Goal: Information Seeking & Learning: Learn about a topic

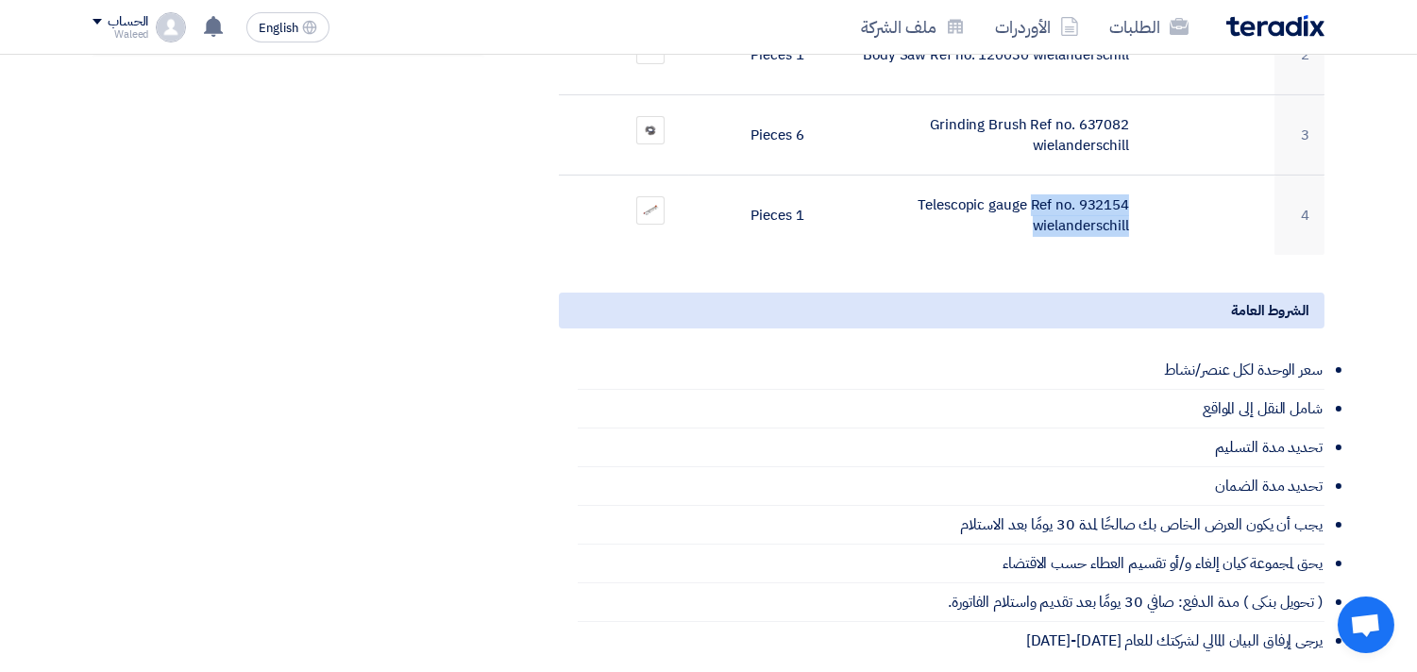
scroll to position [735, 0]
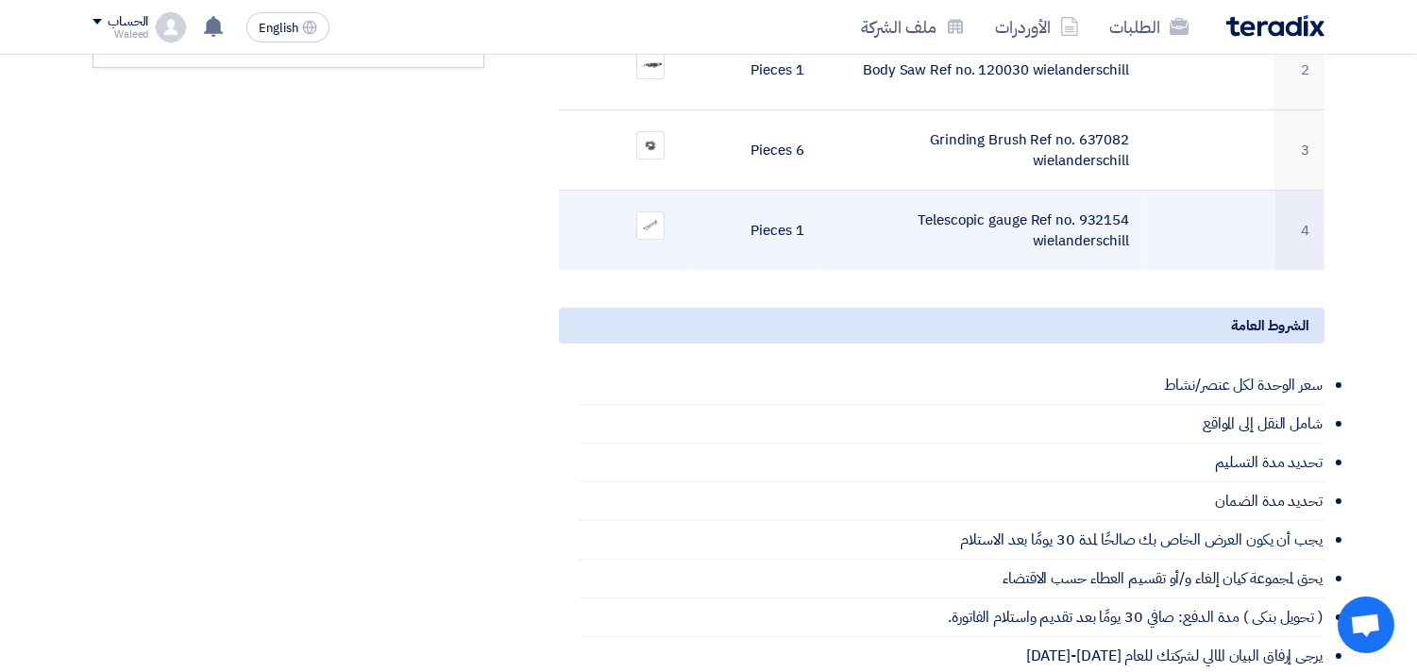
click at [1186, 211] on td at bounding box center [1209, 231] width 130 height 80
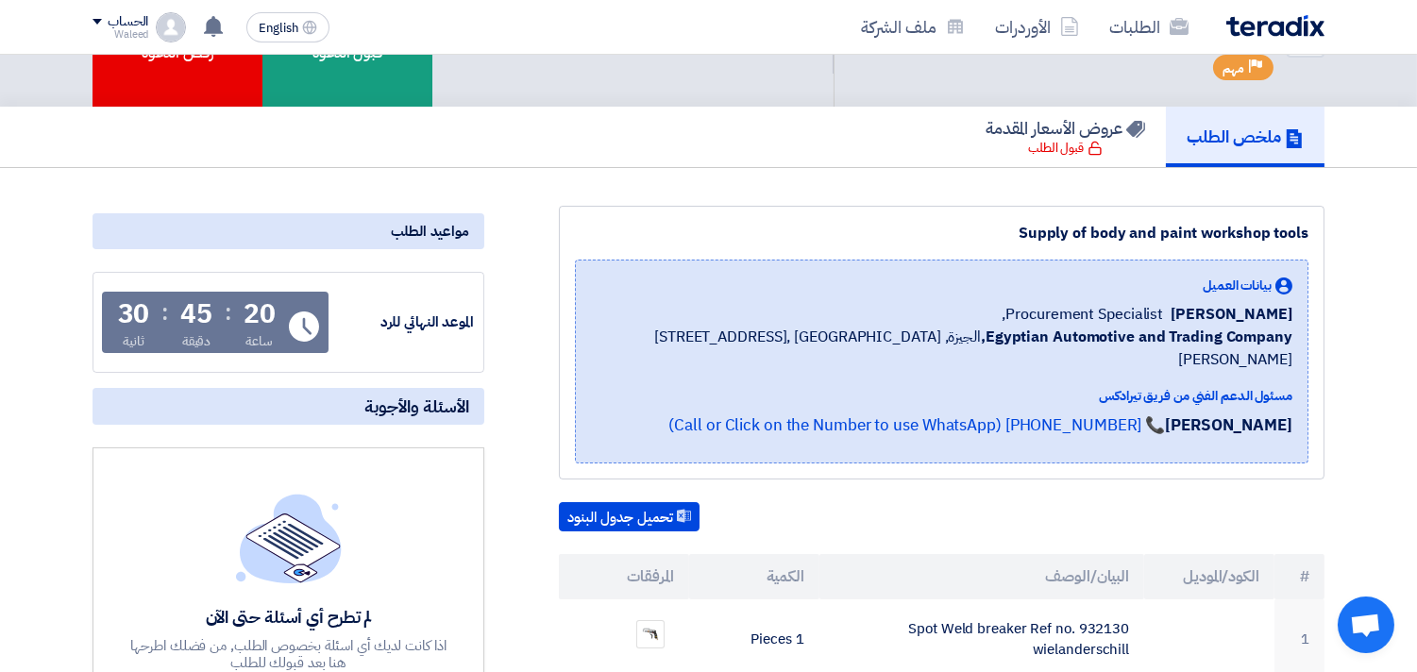
scroll to position [0, 0]
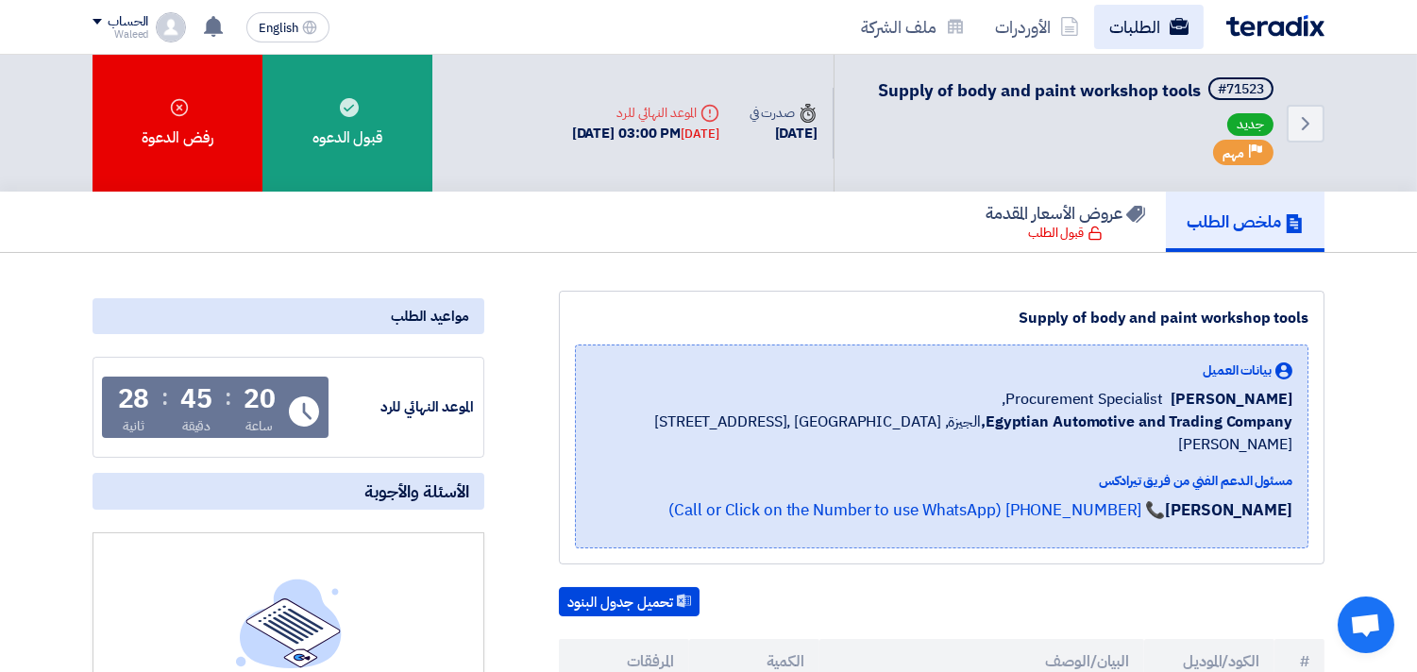
click at [1142, 24] on link "الطلبات" at bounding box center [1149, 27] width 110 height 44
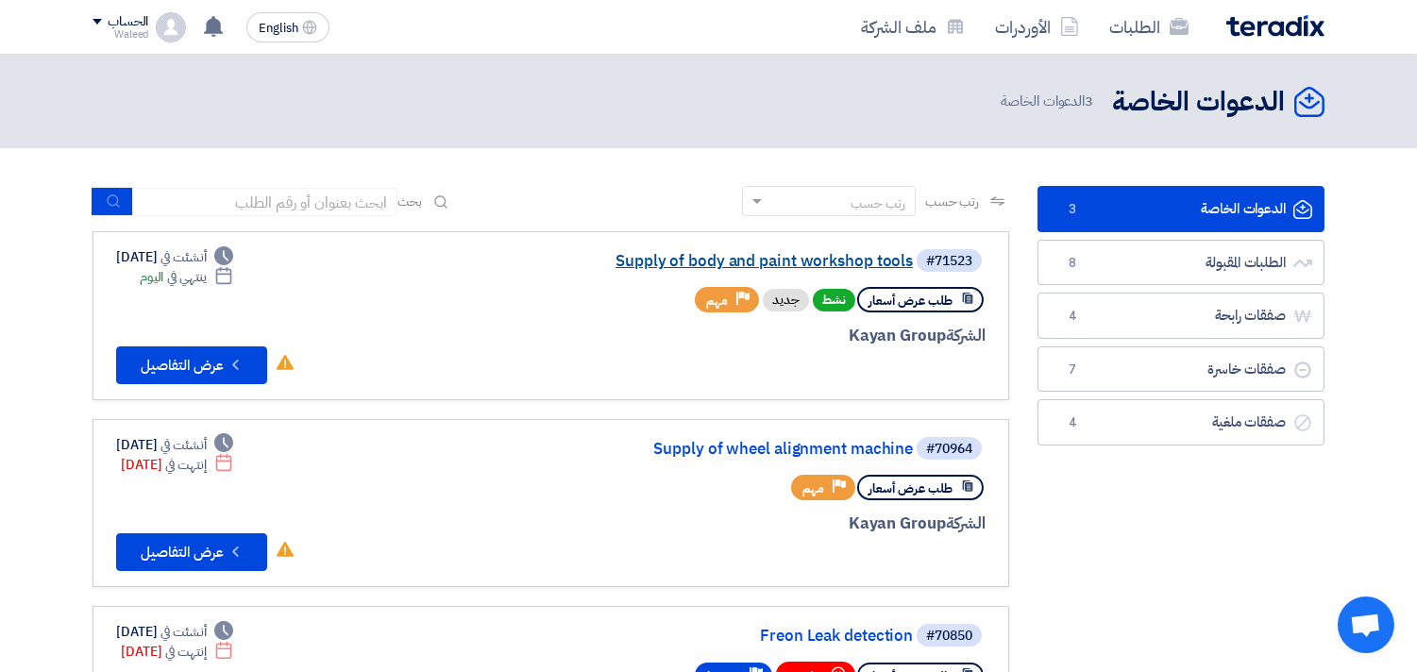
click at [803, 256] on link "Supply of body and paint workshop tools" at bounding box center [724, 261] width 378 height 17
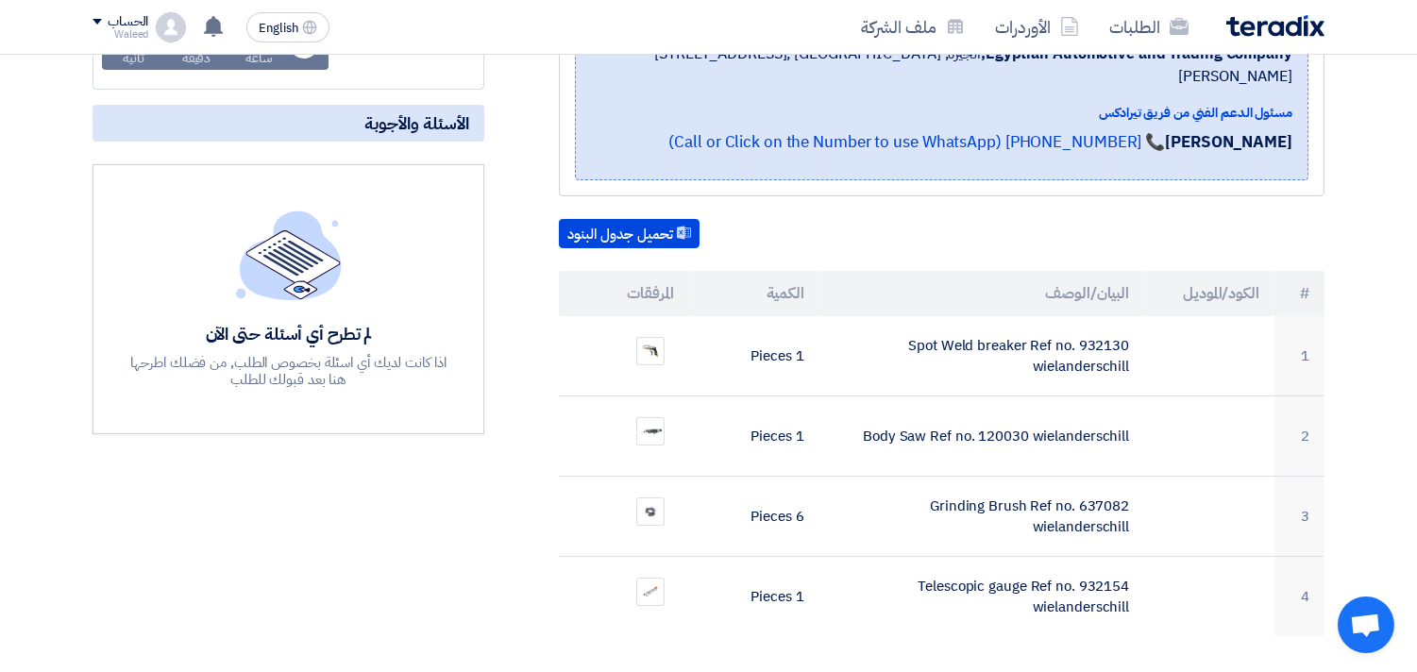
scroll to position [379, 0]
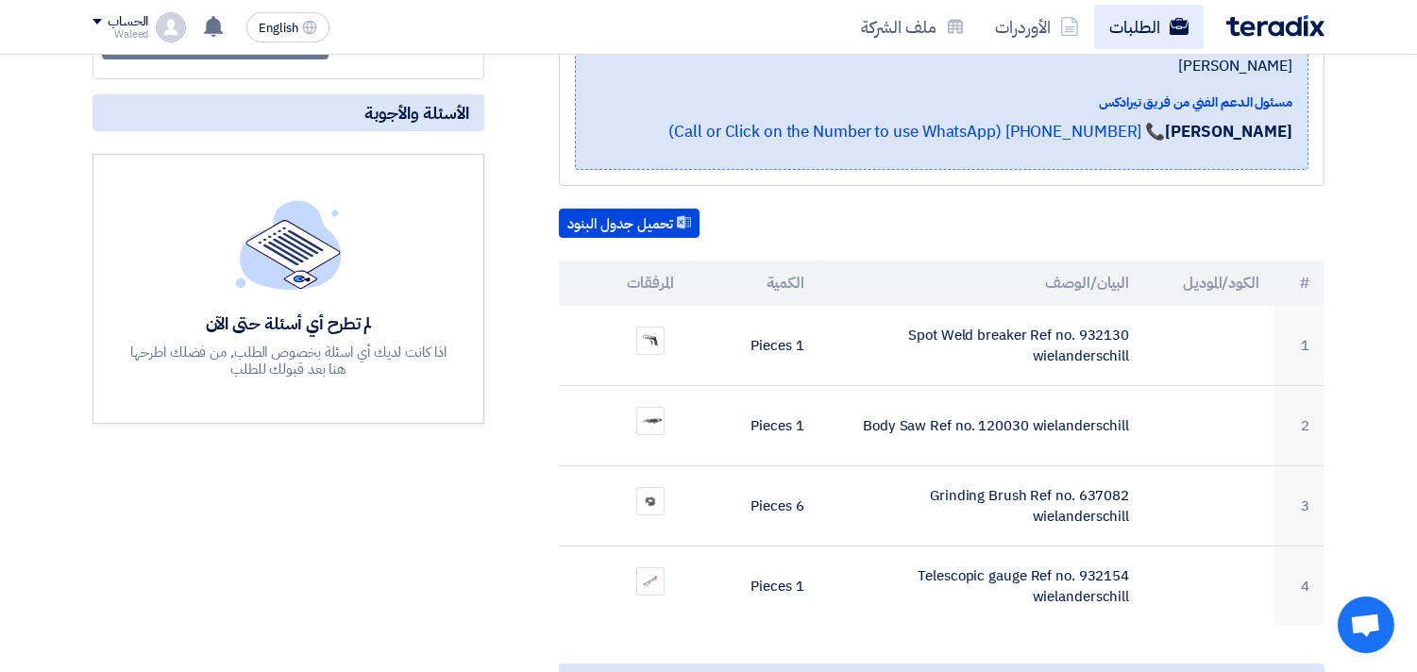
click at [1141, 23] on link "الطلبات" at bounding box center [1149, 27] width 110 height 44
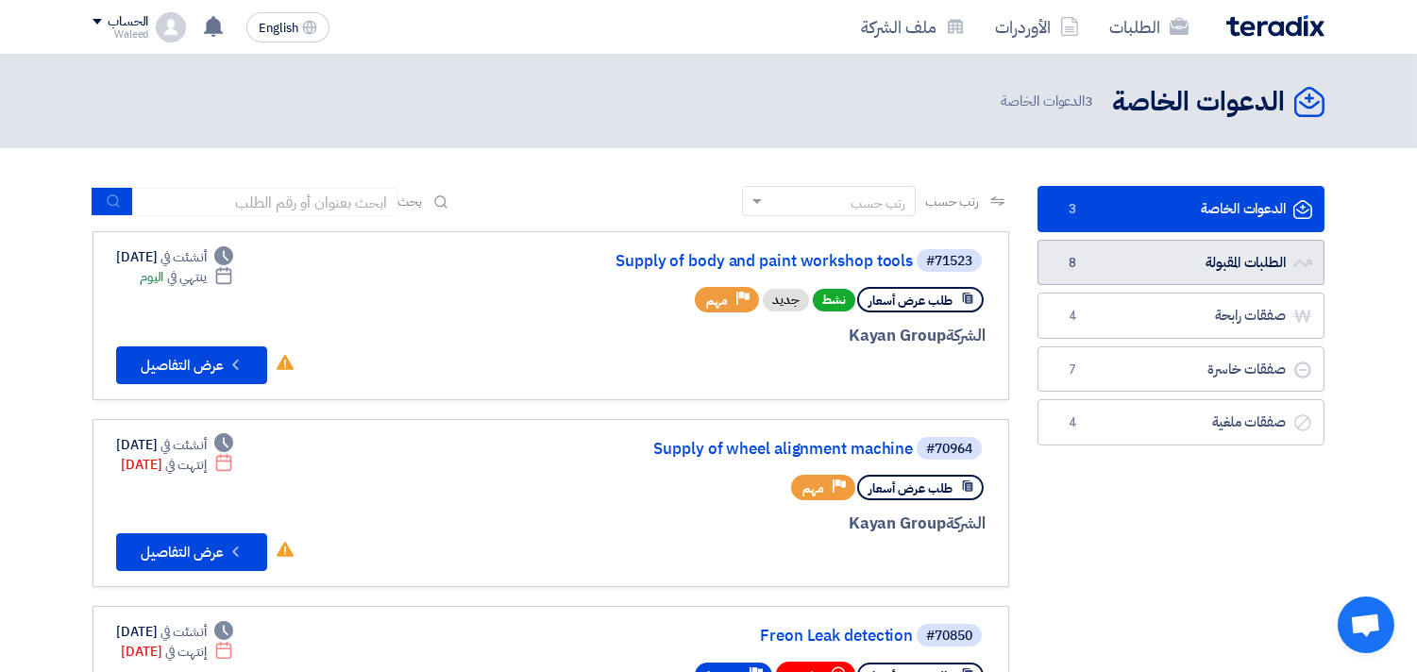
click at [1129, 265] on link "الطلبات المقبولة الطلبات المقبولة 8" at bounding box center [1181, 263] width 287 height 46
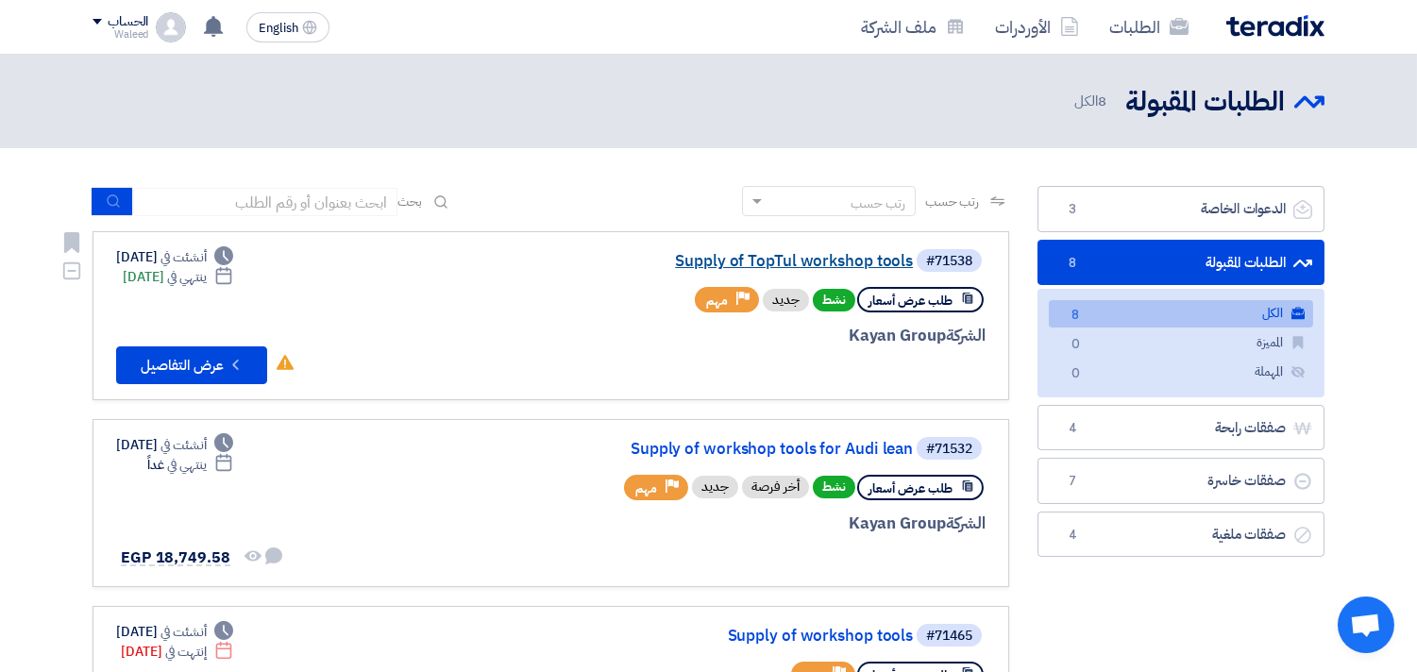
click at [801, 262] on link "Supply of TopTul workshop tools" at bounding box center [724, 261] width 378 height 17
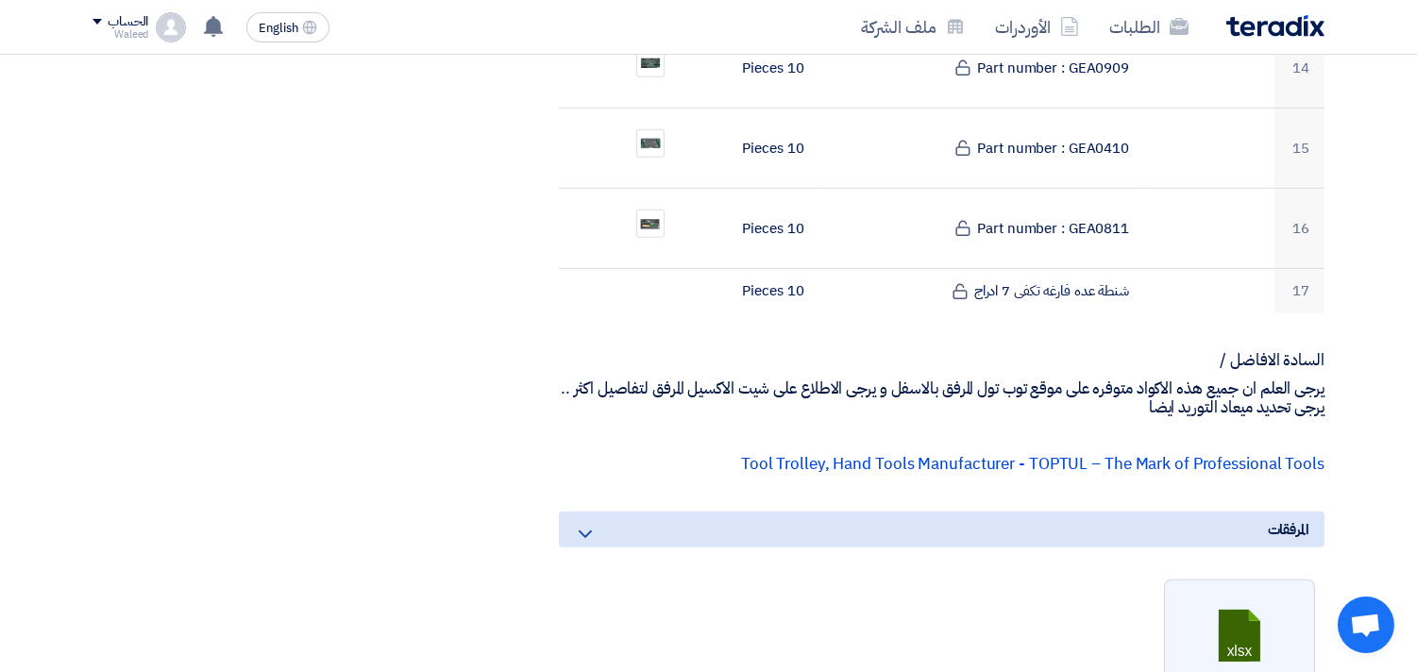
scroll to position [1705, 0]
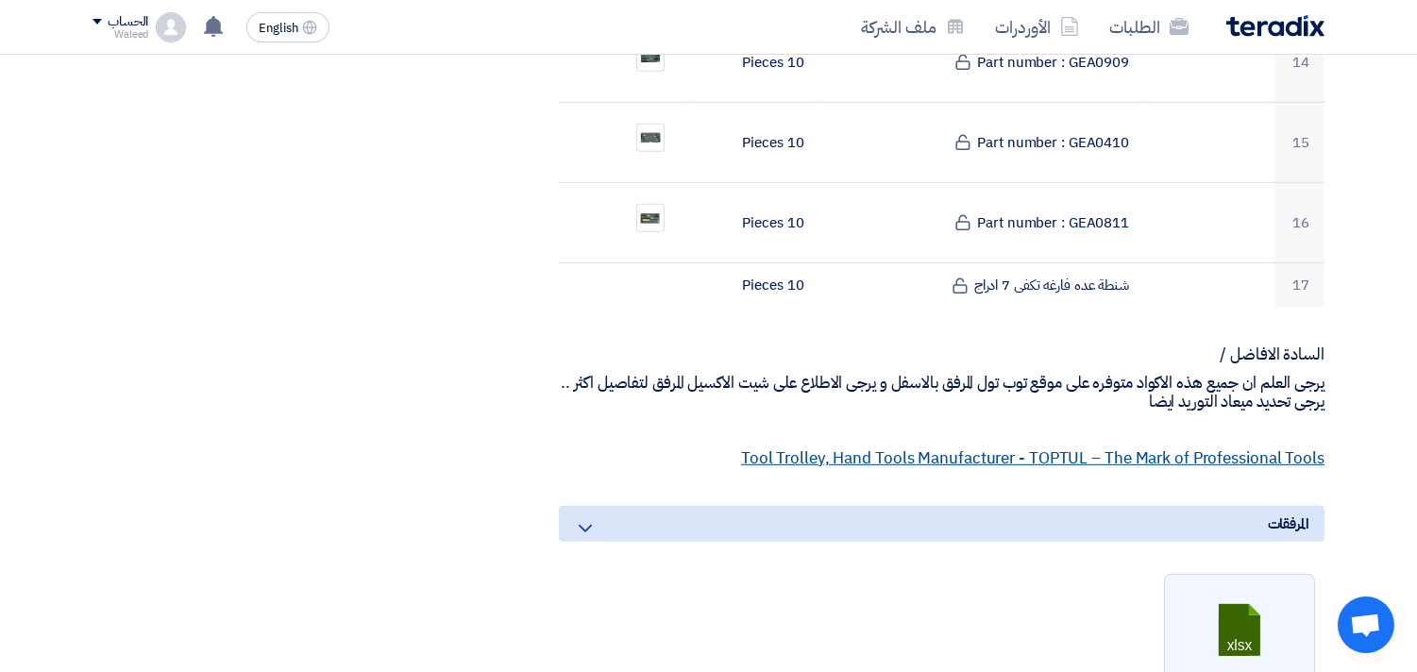
click at [1187, 447] on link "Tool Trolley, Hand Tools Manufacturer - TOPTUL – The Mark of Professional Tools" at bounding box center [1032, 459] width 583 height 24
